Goal: Check status: Check status

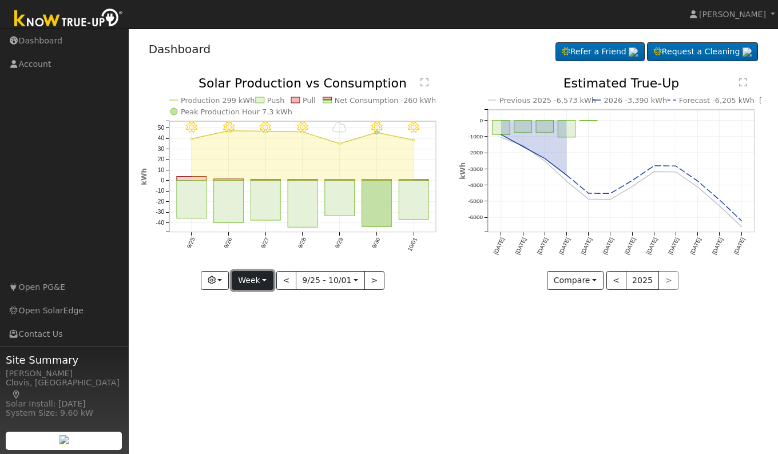
click at [248, 286] on button "Week" at bounding box center [253, 280] width 42 height 19
click at [259, 306] on link "Day" at bounding box center [272, 304] width 80 height 16
type input "[DATE]"
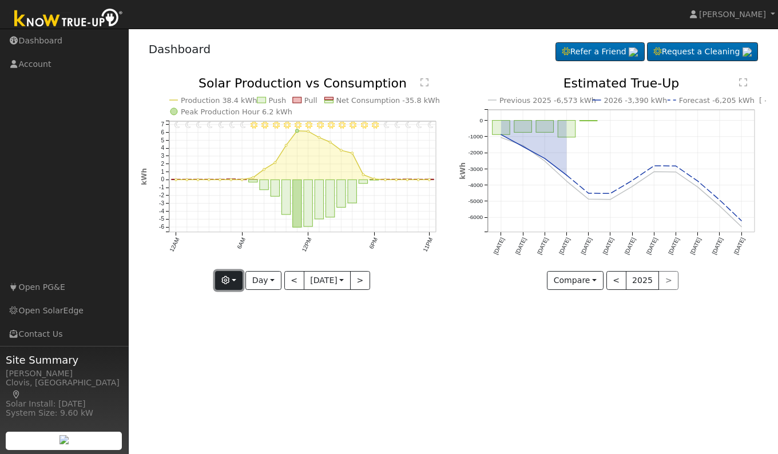
click at [223, 282] on icon "button" at bounding box center [225, 280] width 8 height 8
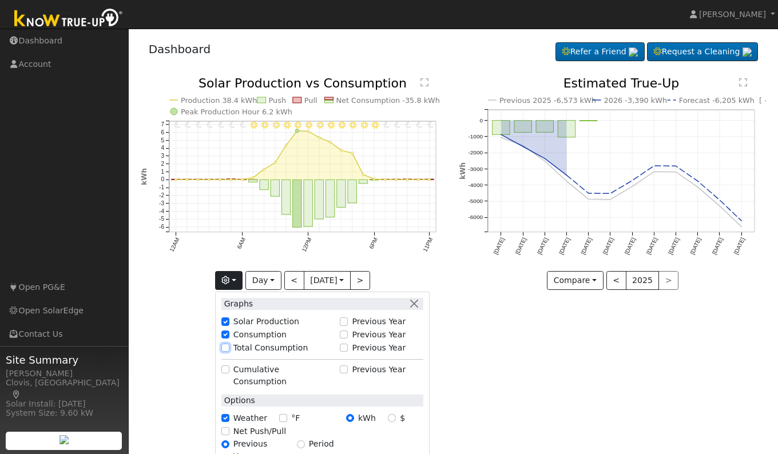
click at [221, 345] on input "Total Consumption" at bounding box center [225, 348] width 8 height 8
checkbox input "true"
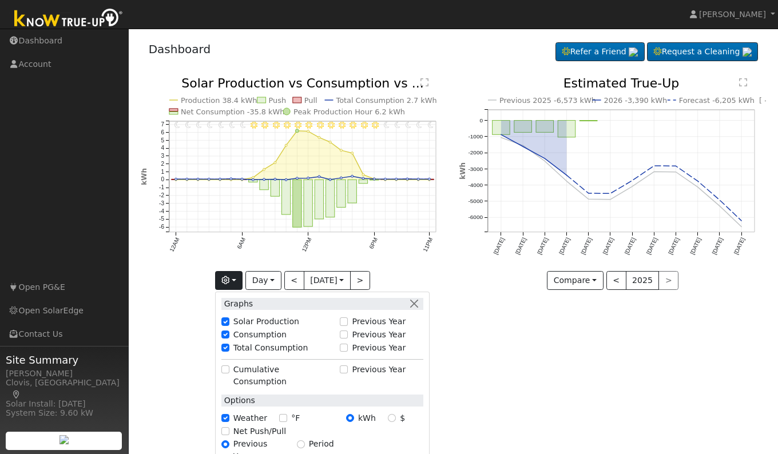
click at [563, 390] on div "User Profile First name Last name Email Email Notifications No Emails No Emails…" at bounding box center [454, 242] width 650 height 426
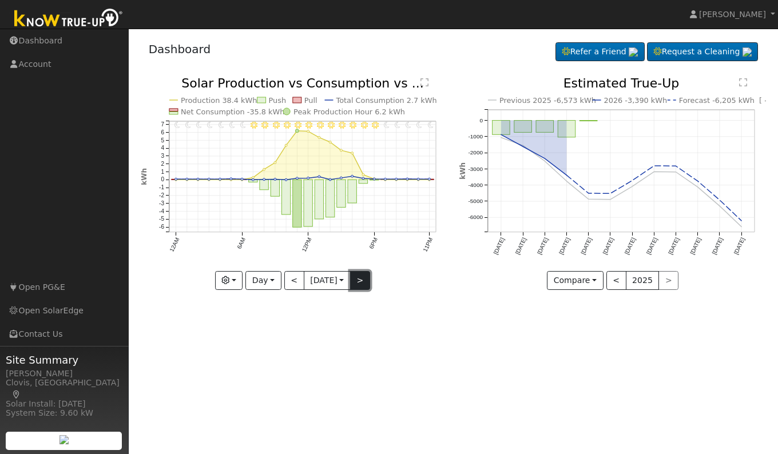
click at [365, 283] on button ">" at bounding box center [360, 280] width 20 height 19
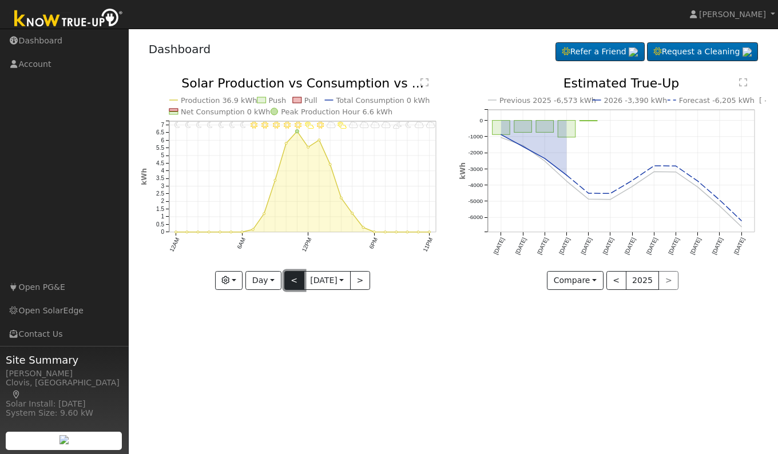
click at [290, 283] on button "<" at bounding box center [294, 280] width 20 height 19
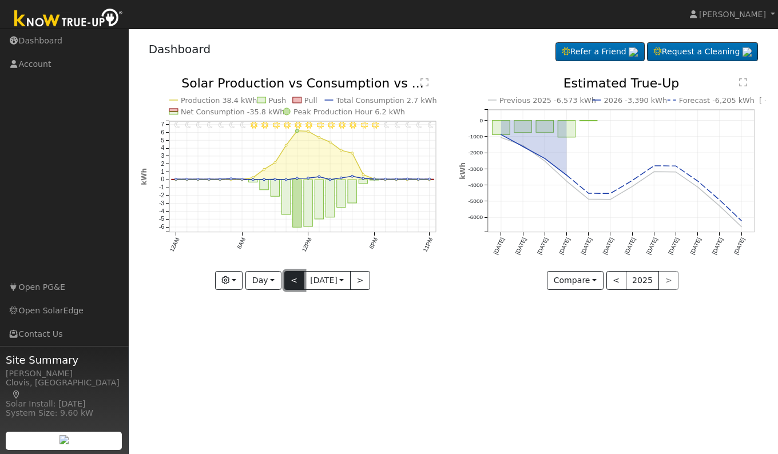
click at [284, 280] on button "<" at bounding box center [294, 280] width 20 height 19
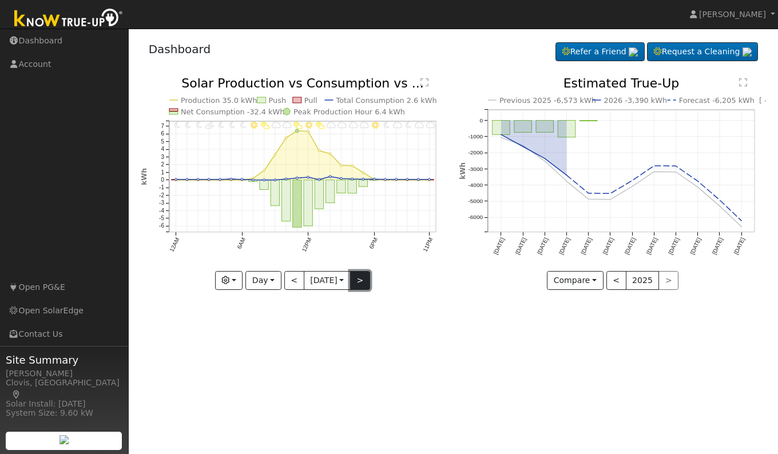
click at [365, 275] on button ">" at bounding box center [360, 280] width 20 height 19
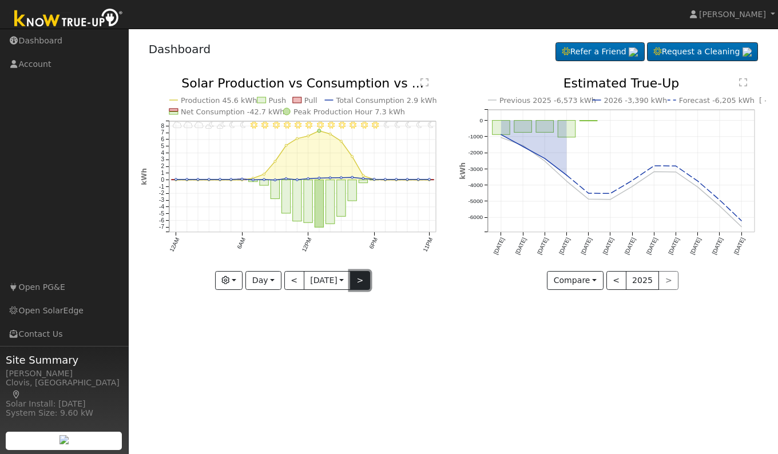
click at [366, 280] on button ">" at bounding box center [360, 280] width 20 height 19
type input "[DATE]"
click at [426, 81] on text "" at bounding box center [425, 82] width 8 height 9
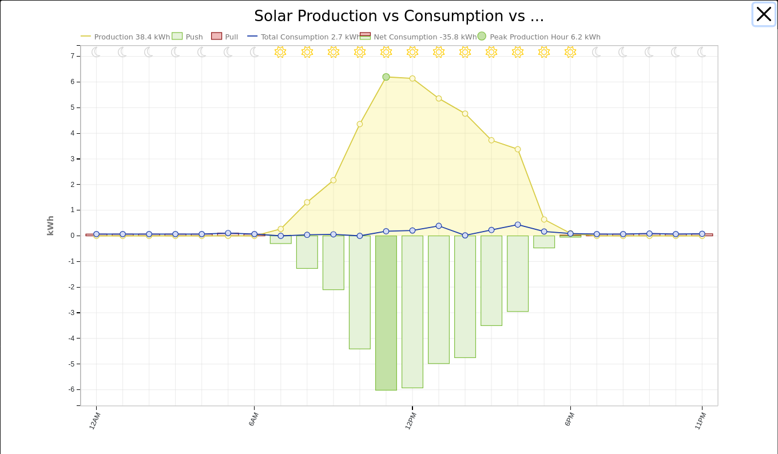
click at [755, 14] on button "button" at bounding box center [765, 14] width 22 height 22
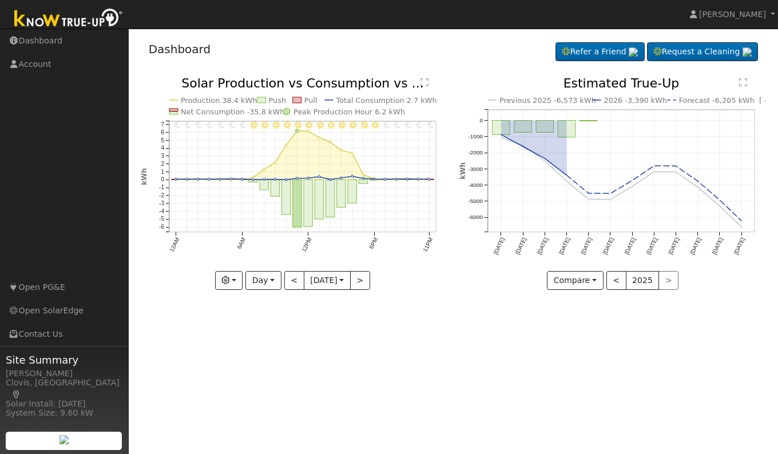
click at [410, 345] on div "User Profile First name Last name Email Email Notifications No Emails No Emails…" at bounding box center [454, 242] width 650 height 426
